Goal: Task Accomplishment & Management: Complete application form

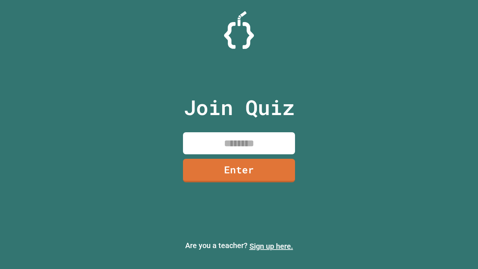
click at [271, 246] on link "Sign up here." at bounding box center [272, 246] width 44 height 9
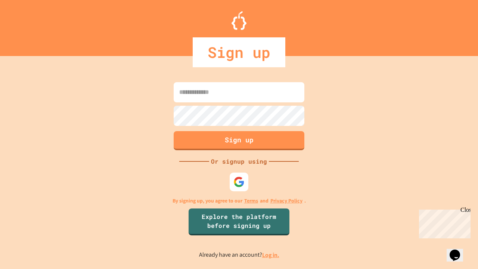
click at [271, 255] on link "Log in." at bounding box center [270, 255] width 17 height 8
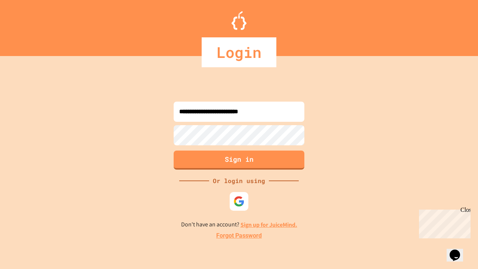
type input "**********"
